Goal: Task Accomplishment & Management: Manage account settings

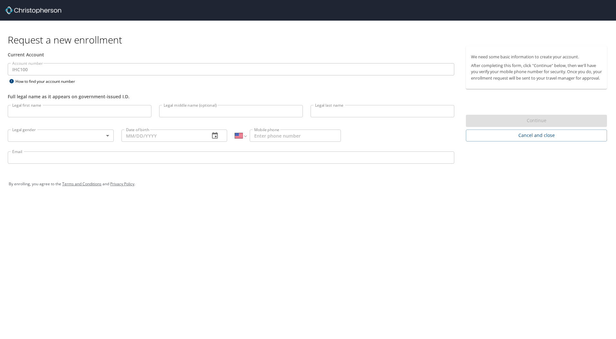
select select "US"
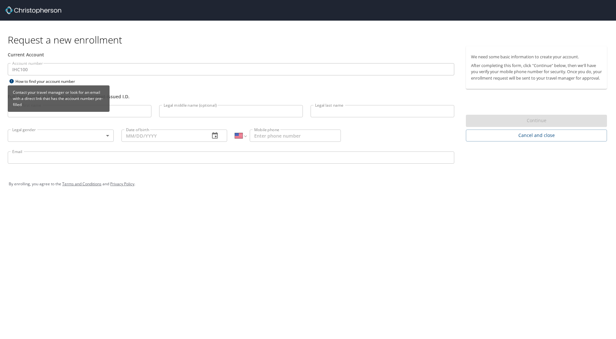
click at [10, 81] on icon at bounding box center [11, 81] width 4 height 4
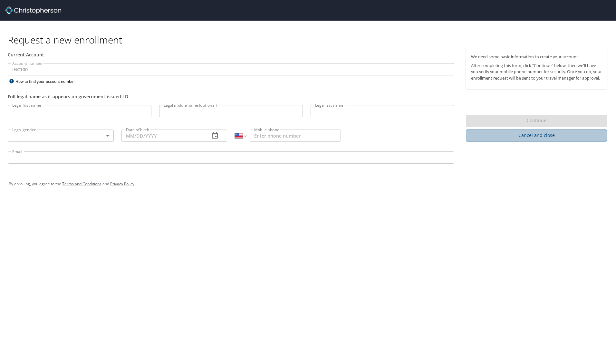
click at [522, 140] on span "Cancel and close" at bounding box center [536, 136] width 131 height 8
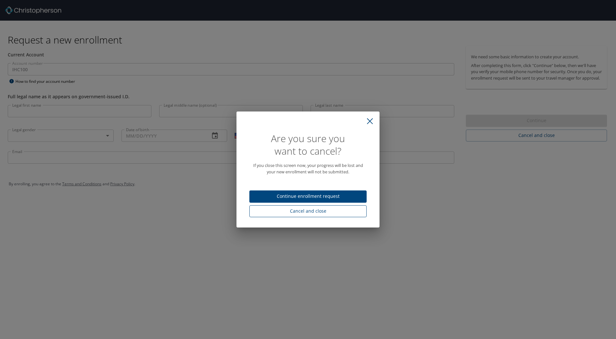
click at [320, 212] on span "Cancel and close" at bounding box center [308, 211] width 107 height 8
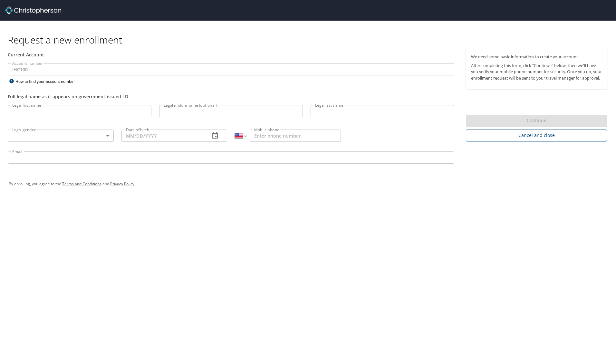
click at [553, 140] on span "Cancel and close" at bounding box center [536, 136] width 131 height 8
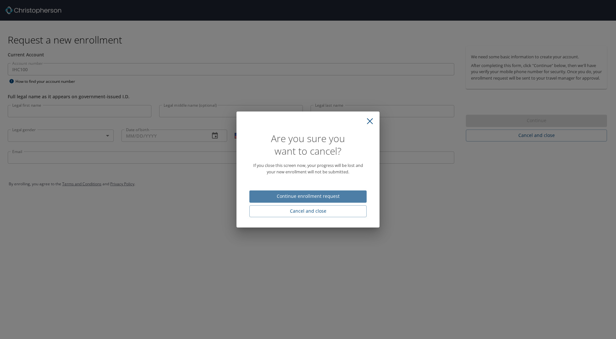
click at [314, 198] on span "Continue enrollment request" at bounding box center [308, 196] width 107 height 8
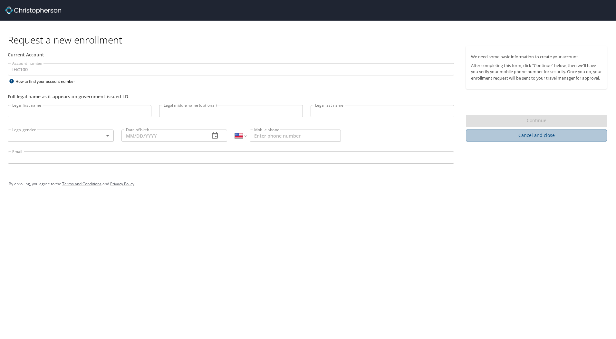
click at [576, 140] on span "Cancel and close" at bounding box center [536, 136] width 131 height 8
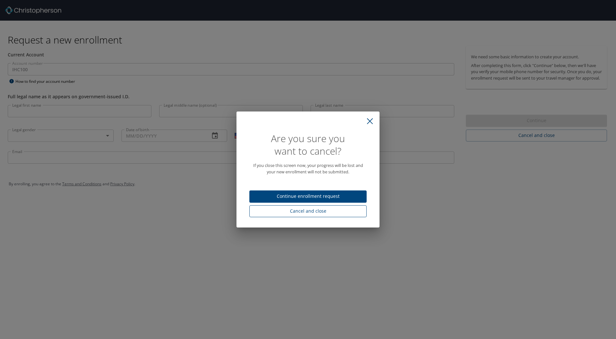
click at [345, 211] on span "Cancel and close" at bounding box center [308, 211] width 107 height 8
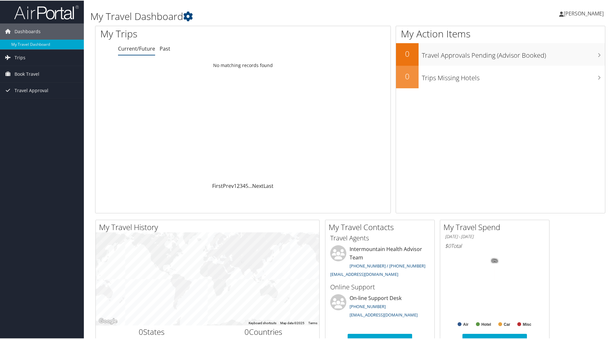
click at [577, 14] on span "Brittney Robison" at bounding box center [584, 12] width 40 height 7
click at [566, 55] on link "View Travel Profile" at bounding box center [567, 57] width 72 height 11
